Goal: Navigation & Orientation: Find specific page/section

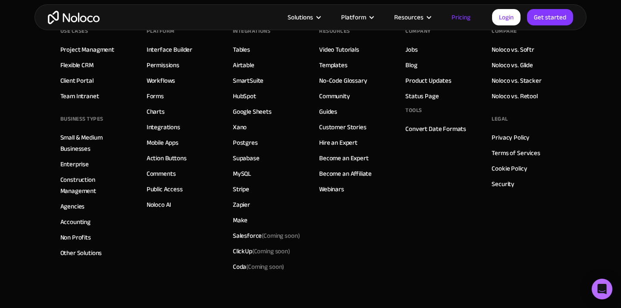
scroll to position [4347, 0]
click at [525, 155] on link "Terms of Services" at bounding box center [515, 153] width 48 height 11
